Goal: Check status: Check status

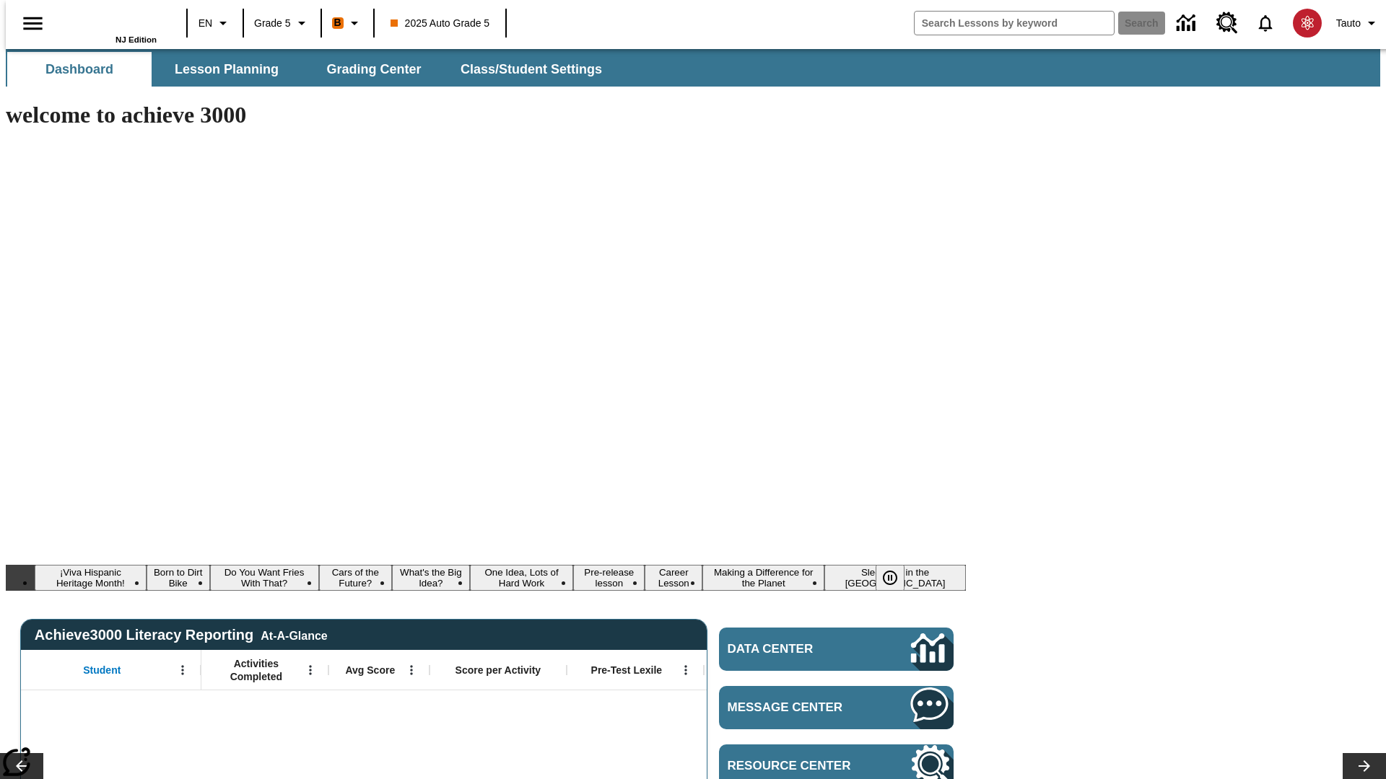
type input "-1"
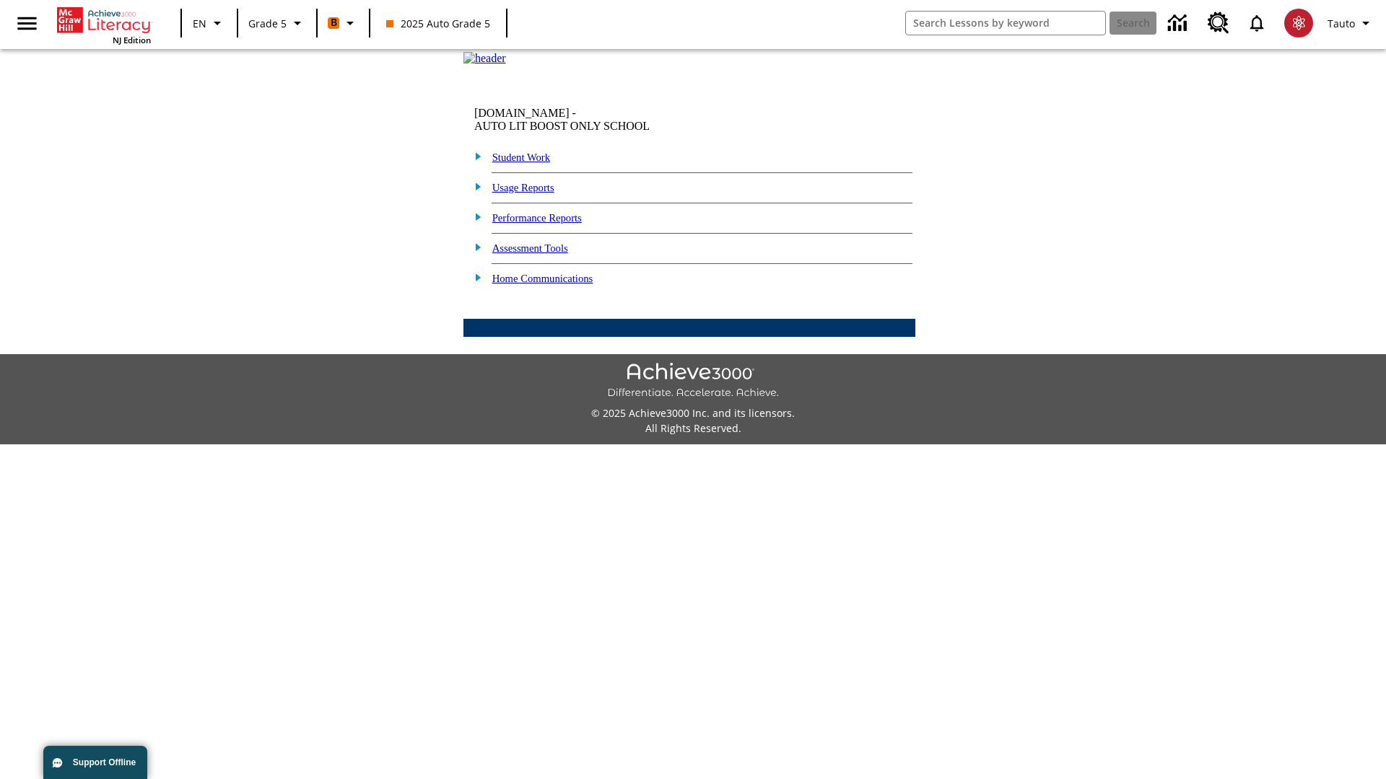
click at [552, 224] on link "Performance Reports" at bounding box center [536, 218] width 89 height 12
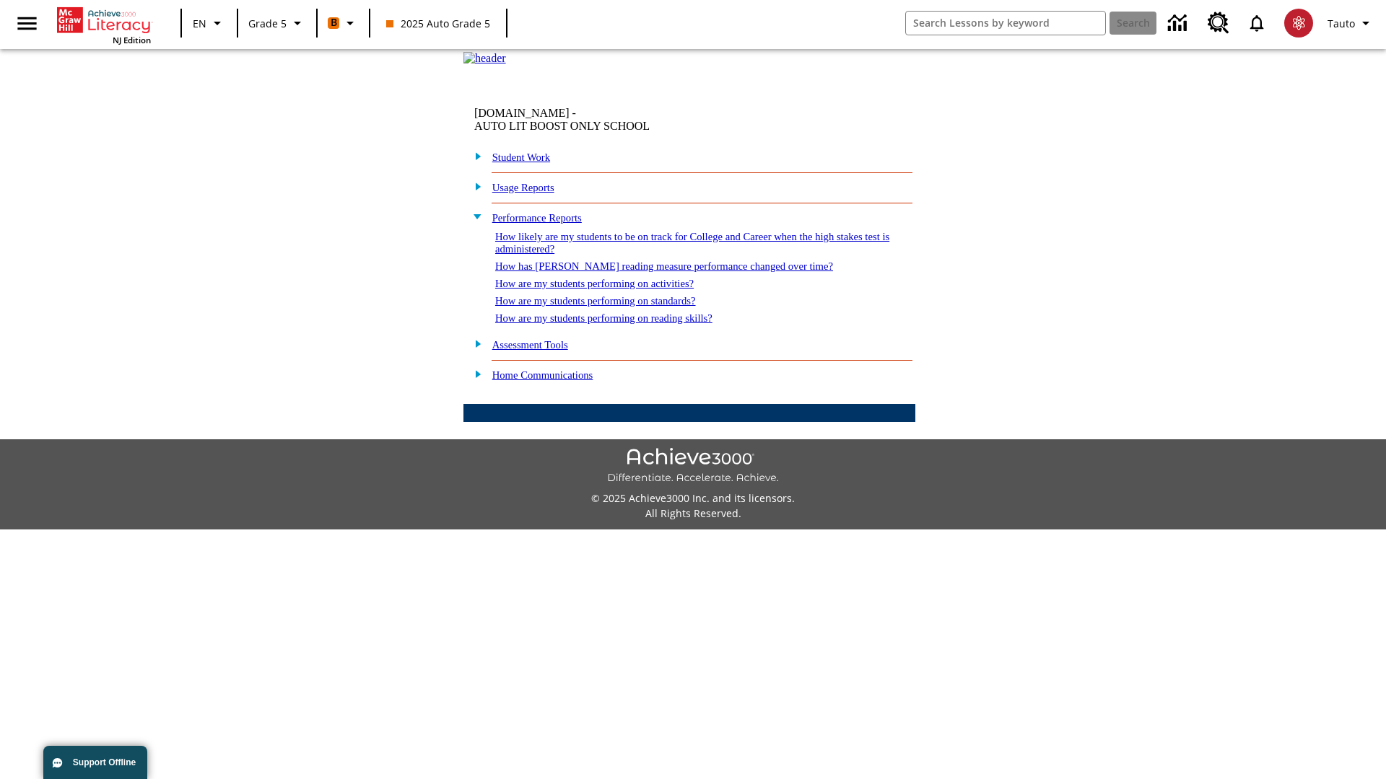
click at [618, 324] on link "How are my students performing on reading skills?" at bounding box center [603, 318] width 217 height 12
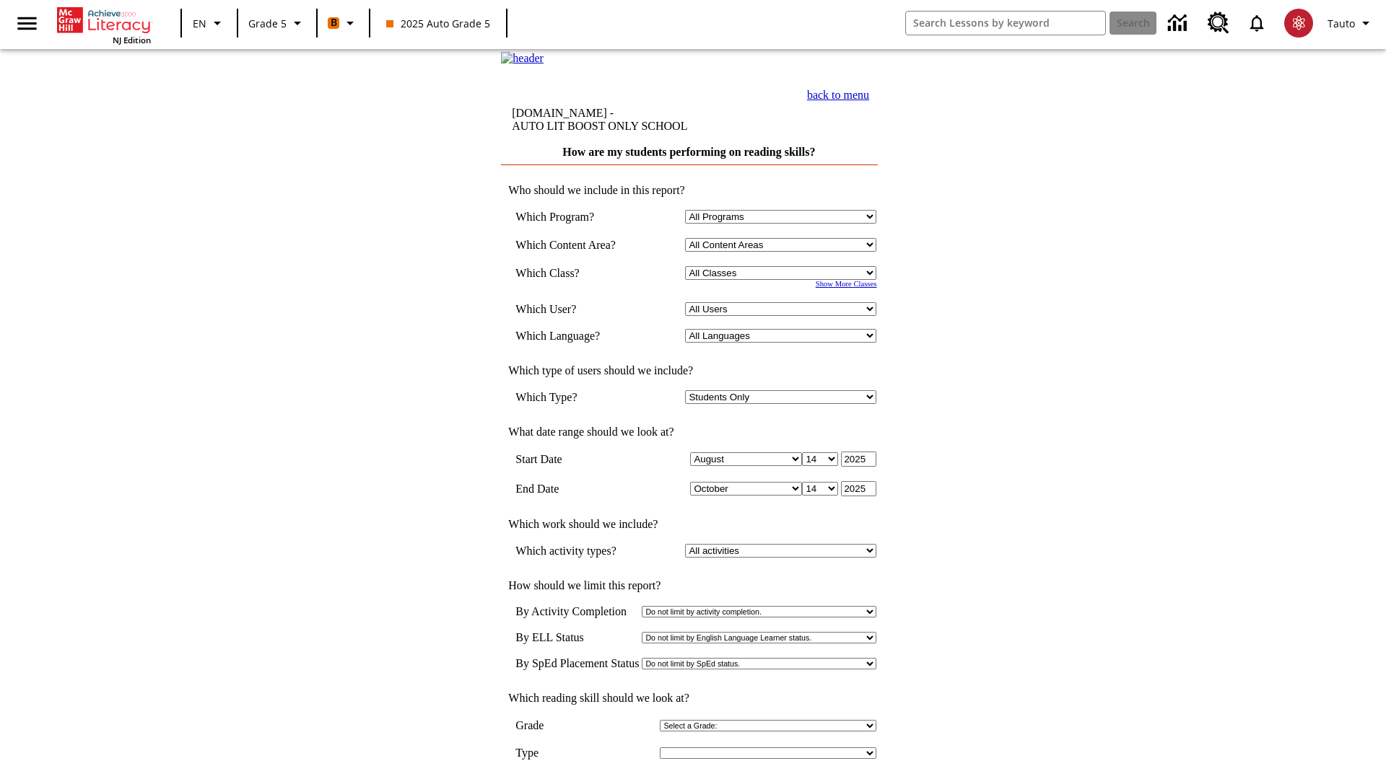
click at [784, 280] on select "Select a Class: All Classes 2025 Auto Grade 5 OL 2025 Auto Grade 6" at bounding box center [780, 273] width 191 height 14
select select "11133131"
select select "21437107"
